Goal: Use online tool/utility: Utilize a website feature to perform a specific function

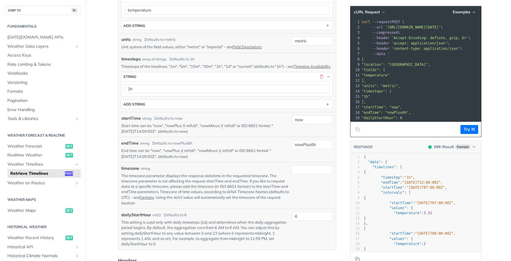
scroll to position [222, 0]
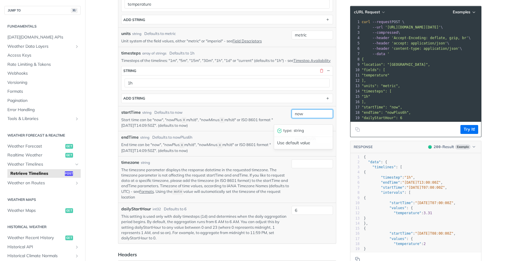
click at [304, 118] on input "now" at bounding box center [312, 113] width 41 height 9
paste input "2025-09-29T22"
type input "[DATE]T22:00:00Z"
click at [279, 114] on div "startTime string Defaults to now" at bounding box center [205, 112] width 168 height 6
click at [311, 143] on input "nowPlus6h" at bounding box center [312, 138] width 41 height 9
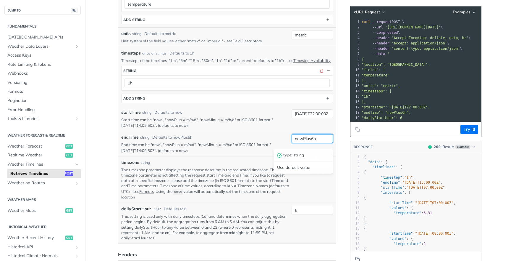
paste input "[DATE]T22:00:00Z"
click at [307, 143] on input "[DATE]T22:00:00Z" at bounding box center [312, 138] width 41 height 9
click at [318, 143] on input "[DATE]T22:00:00Z" at bounding box center [312, 138] width 41 height 9
type input "[DATE]T22:00:00Z"
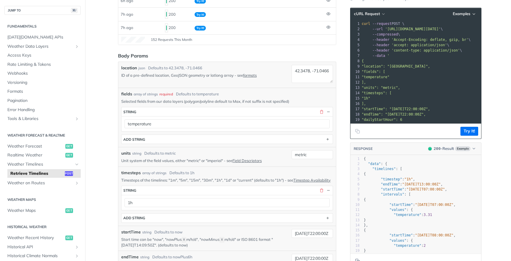
scroll to position [101, 0]
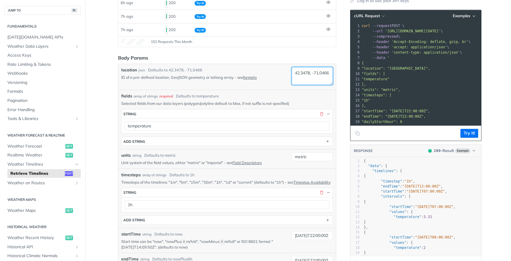
drag, startPoint x: 294, startPoint y: 72, endPoint x: 312, endPoint y: 72, distance: 17.2
click at [312, 72] on textarea "42.3478, -71.0466" at bounding box center [312, 76] width 41 height 18
paste textarea "7.866811"
click at [315, 78] on textarea "47.866811, -71.0466" at bounding box center [312, 76] width 41 height 18
paste textarea "4.22228"
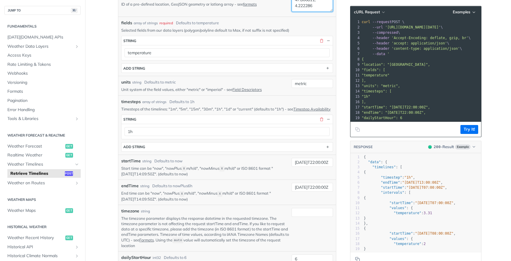
scroll to position [161, 0]
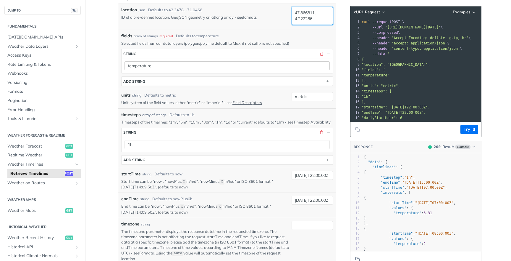
type textarea "47.866811, 4.222286"
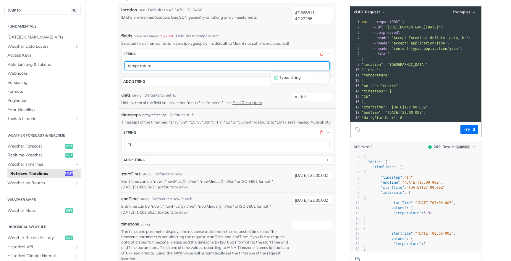
click at [217, 66] on input "temperature" at bounding box center [227, 65] width 205 height 9
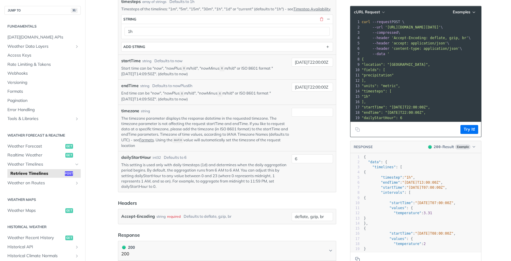
scroll to position [283, 0]
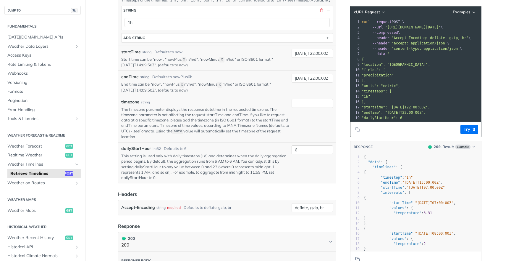
type input "precipitation"
click at [314, 151] on input "6" at bounding box center [312, 149] width 41 height 9
type input "0"
click at [317, 139] on div at bounding box center [312, 119] width 41 height 40
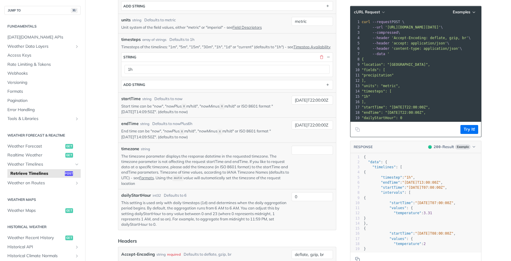
scroll to position [233, 0]
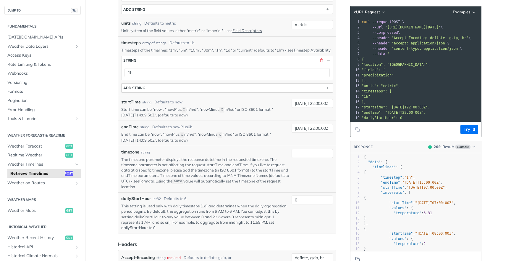
click at [267, 88] on button "ADD string" at bounding box center [227, 87] width 211 height 9
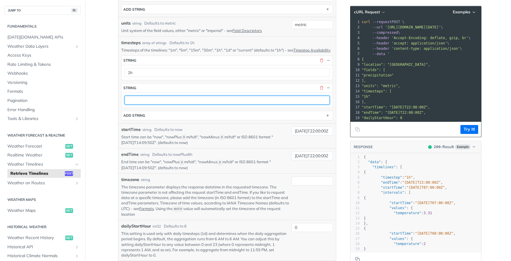
click at [253, 104] on input "text" at bounding box center [227, 100] width 205 height 9
type input "1d"
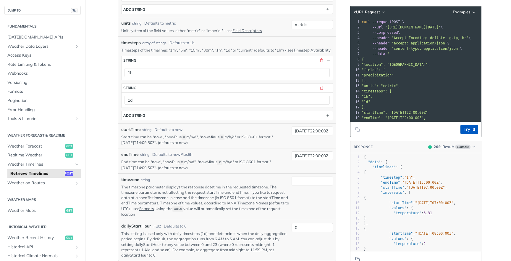
click at [463, 130] on button "Try It!" at bounding box center [470, 129] width 18 height 9
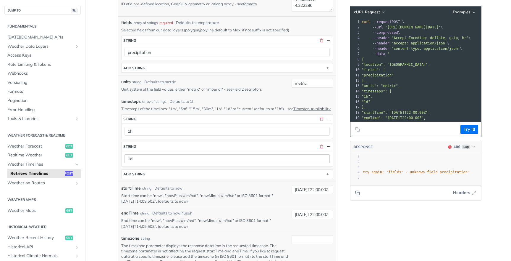
scroll to position [140, 0]
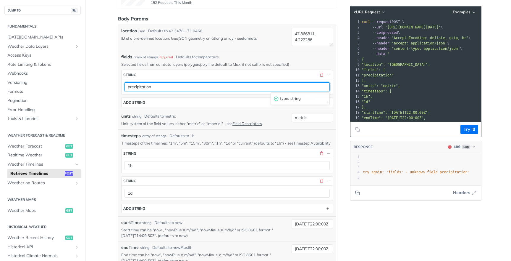
click at [187, 89] on input "precipitation" at bounding box center [227, 86] width 205 height 9
type input "precipitationIntensityMax"
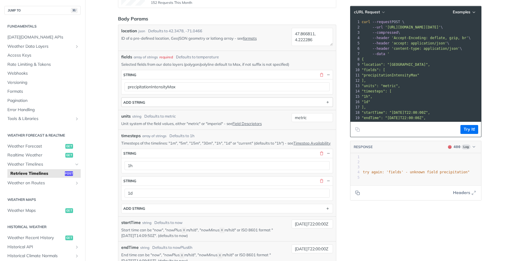
click at [324, 101] on button "ADD string" at bounding box center [227, 102] width 211 height 9
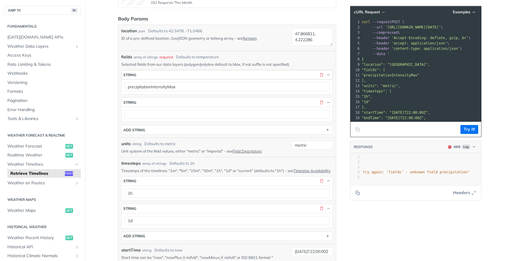
click at [213, 78] on button "string" at bounding box center [227, 74] width 211 height 9
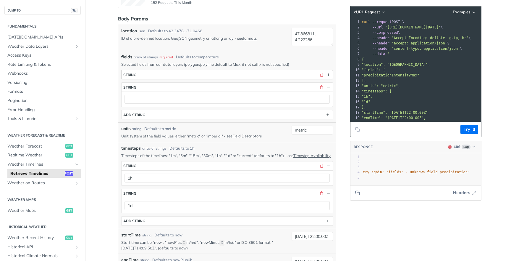
click at [213, 75] on button "string" at bounding box center [227, 74] width 211 height 9
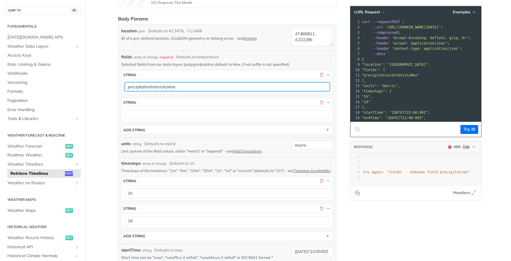
click at [214, 88] on input "precipitationIntensityMax" at bounding box center [227, 86] width 205 height 9
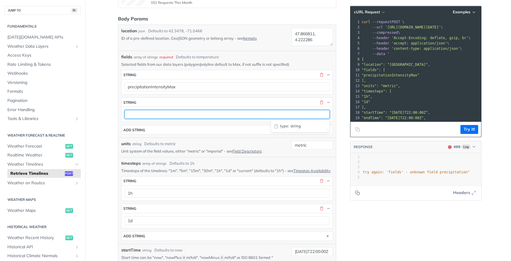
click at [208, 110] on input "text" at bounding box center [227, 114] width 205 height 9
paste input "precipitationIntensityMax"
type input "precipitationIntensityMin"
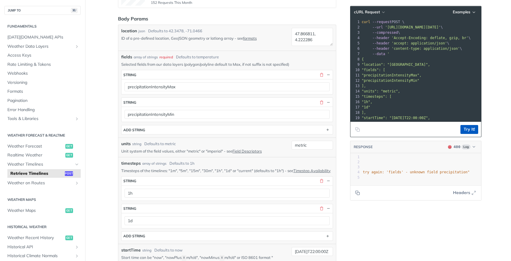
click at [473, 132] on button "Try It!" at bounding box center [470, 129] width 18 height 9
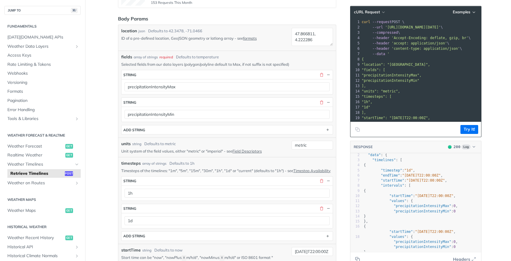
scroll to position [0, 0]
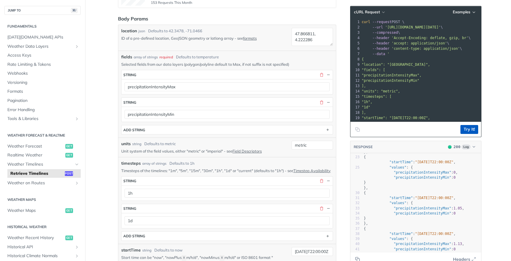
click at [469, 127] on button "Try It!" at bounding box center [470, 129] width 18 height 9
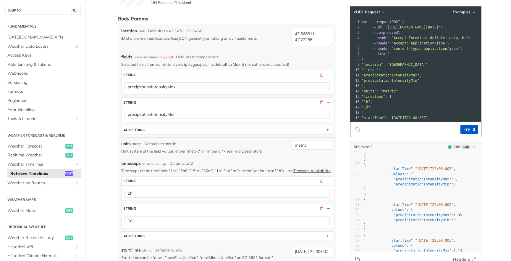
click at [472, 126] on button "Try It!" at bounding box center [470, 129] width 18 height 9
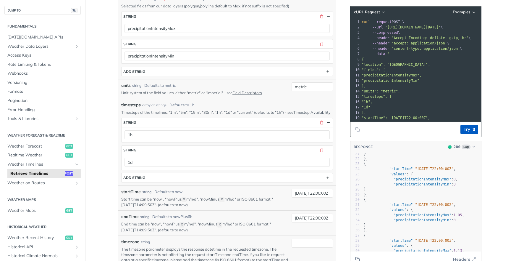
click at [472, 128] on button "Try It!" at bounding box center [470, 129] width 18 height 9
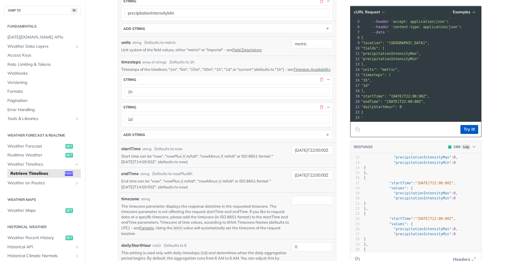
click at [470, 128] on button "Try It!" at bounding box center [470, 129] width 18 height 9
click at [477, 128] on button "Try It!" at bounding box center [470, 129] width 18 height 9
click at [468, 126] on button "Try It!" at bounding box center [470, 129] width 18 height 9
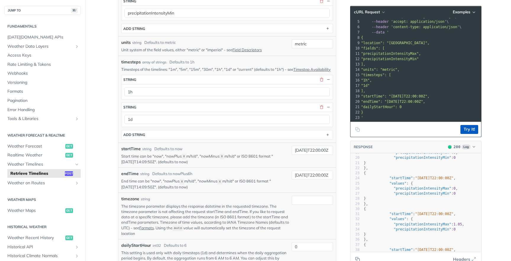
click at [464, 127] on button "Try It!" at bounding box center [470, 129] width 18 height 9
click at [472, 129] on button "Try It!" at bounding box center [470, 129] width 18 height 9
click at [473, 128] on button "Try It!" at bounding box center [470, 129] width 18 height 9
click at [466, 130] on button "Try It!" at bounding box center [470, 129] width 18 height 9
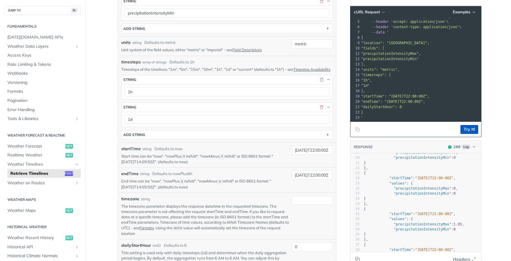
click at [469, 127] on button "Try It!" at bounding box center [470, 129] width 18 height 9
click at [476, 129] on button "Try It!" at bounding box center [470, 129] width 18 height 9
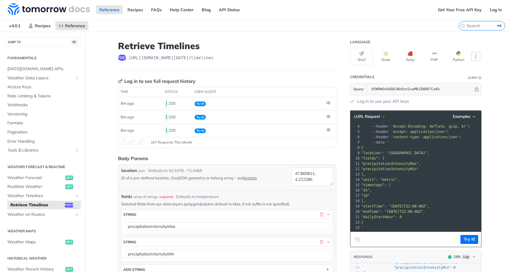
click at [475, 55] on icon "More ellipsis" at bounding box center [475, 56] width 5 height 5
